Goal: Register for event/course

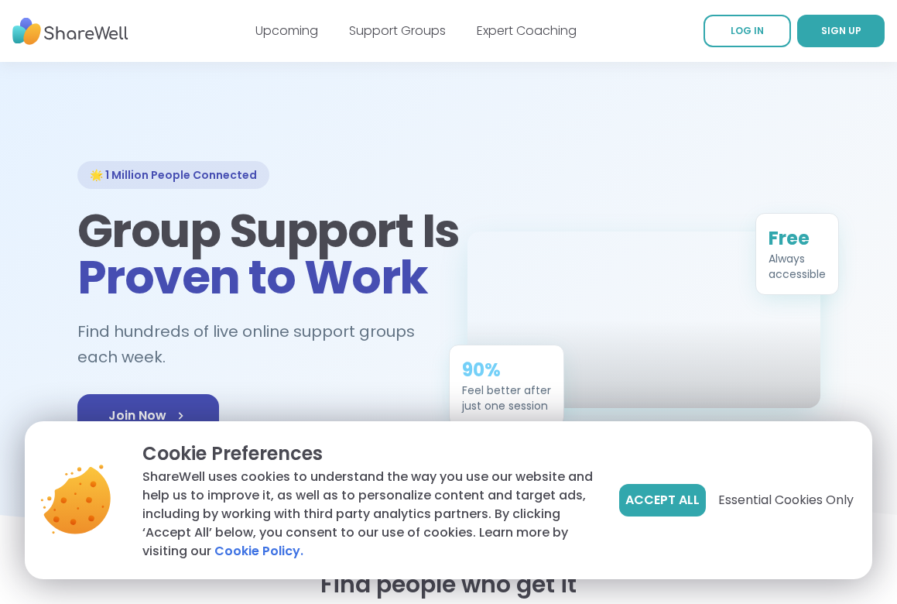
click at [369, 41] on div "Upcoming Support Groups Expert Coaching" at bounding box center [416, 30] width 321 height 43
click at [370, 39] on link "Support Groups" at bounding box center [397, 31] width 97 height 18
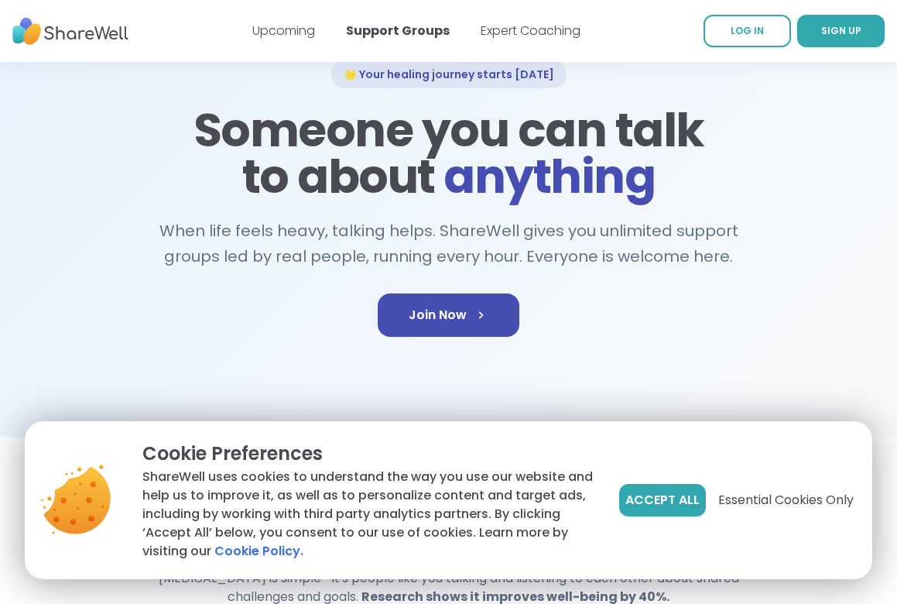
scroll to position [122, 0]
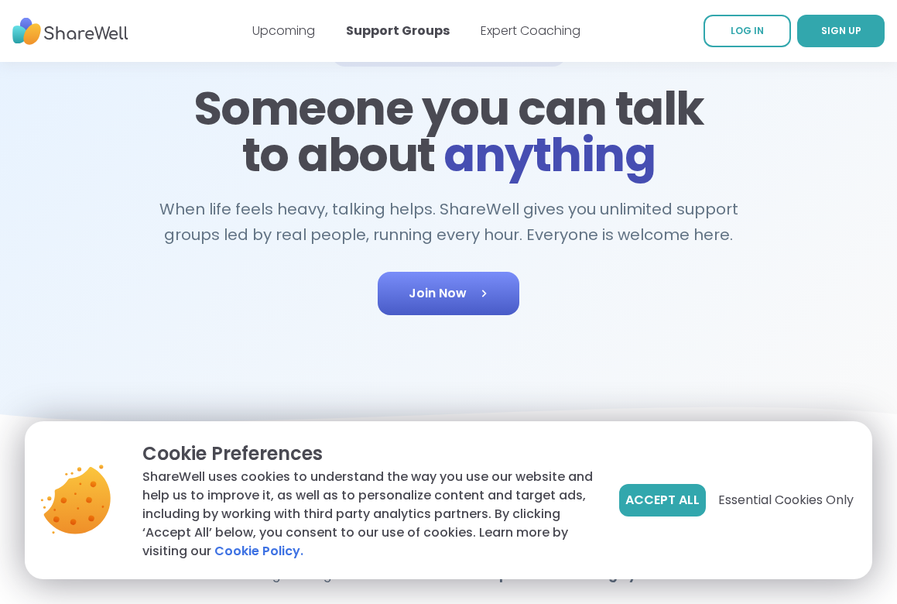
click at [425, 290] on span "Join Now" at bounding box center [449, 293] width 80 height 19
